Goal: Check status: Check status

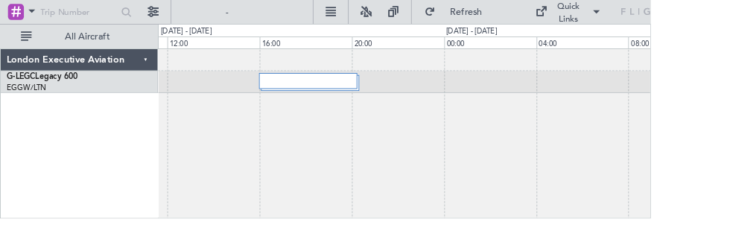
click at [353, 105] on div at bounding box center [347, 97] width 113 height 31
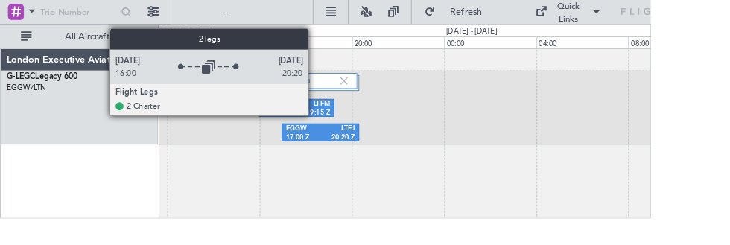
click at [499, 164] on div "2 Flight Legs EGGW 16:00 Z LTFM 19:15 Z EGGW 17:00 Z LTFJ 20:20 Z" at bounding box center [454, 150] width 554 height 192
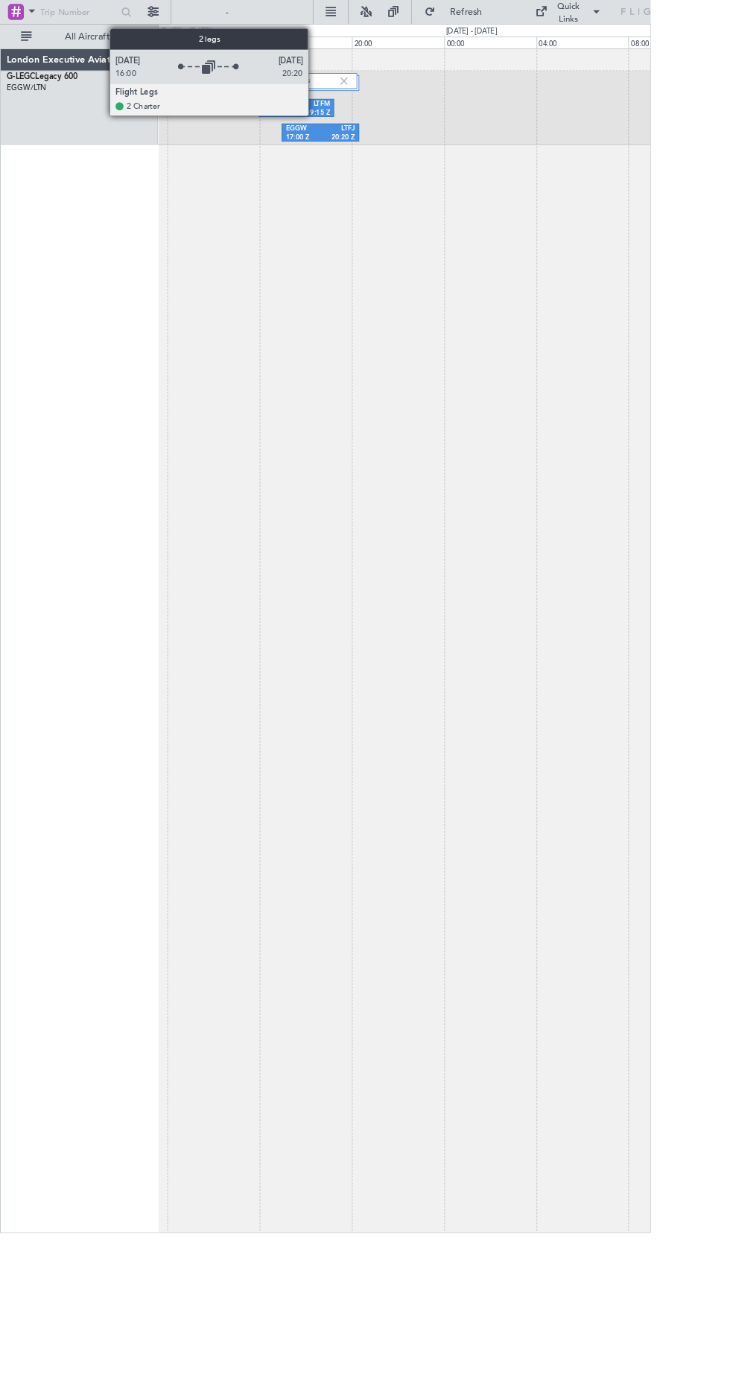
click at [563, 660] on div "2 Flight Legs EGGW 16:00 Z LTFM 19:15 Z EGGW 17:00 Z LTFJ 20:20 Z" at bounding box center [454, 718] width 554 height 1329
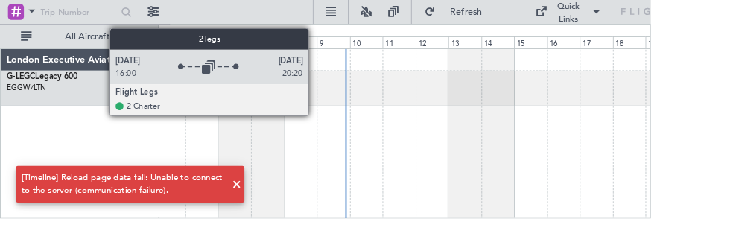
click at [586, 109] on div at bounding box center [453, 99] width 553 height 39
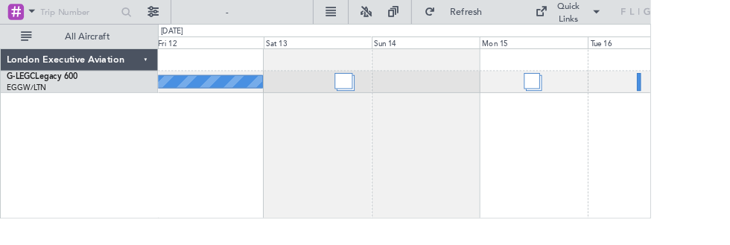
click at [596, 91] on div at bounding box center [597, 91] width 18 height 18
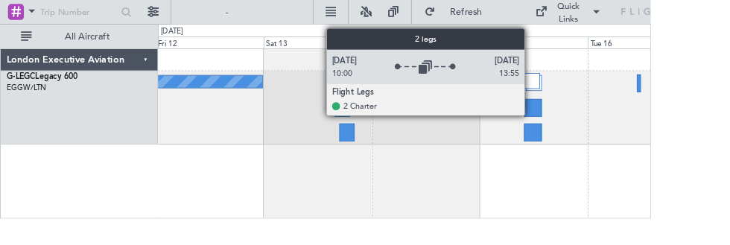
click at [394, 186] on div "Owner" at bounding box center [454, 150] width 554 height 192
click at [387, 143] on div at bounding box center [389, 149] width 17 height 20
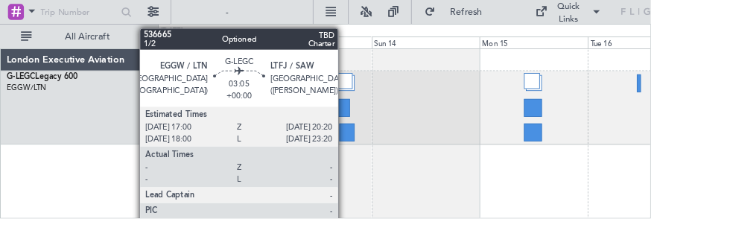
click at [486, 122] on div "Owner" at bounding box center [453, 121] width 553 height 83
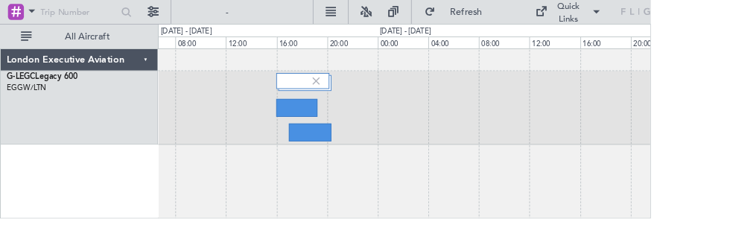
click at [357, 95] on img at bounding box center [354, 90] width 13 height 13
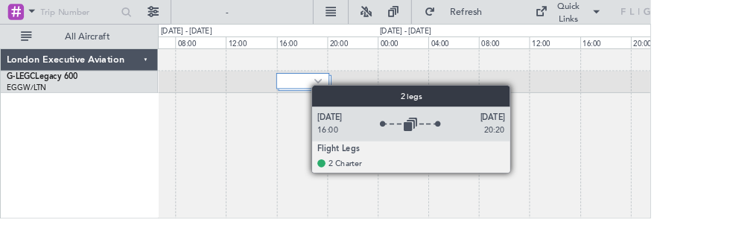
click at [362, 96] on div at bounding box center [340, 91] width 60 height 18
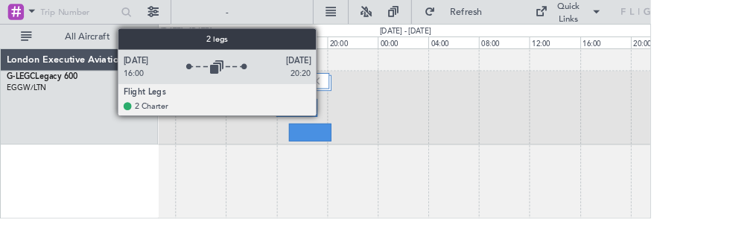
click at [439, 72] on div at bounding box center [453, 67] width 553 height 25
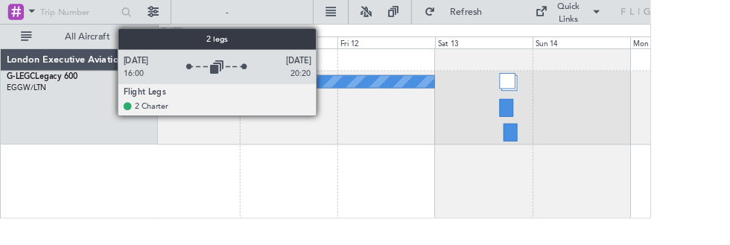
click at [575, 146] on div at bounding box center [573, 149] width 16 height 20
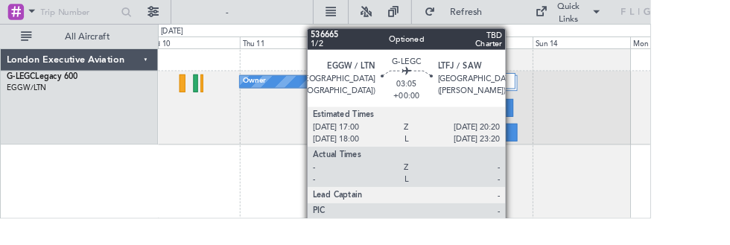
click at [622, 156] on div "Owner" at bounding box center [453, 121] width 553 height 83
